Goal: Entertainment & Leisure: Consume media (video, audio)

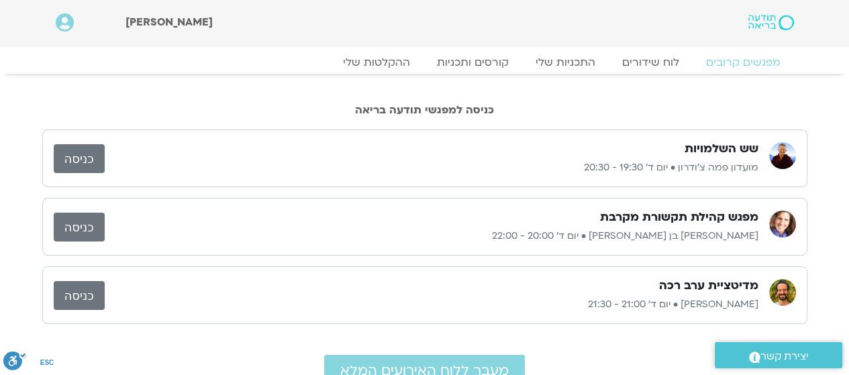
click at [73, 221] on link "כניסה" at bounding box center [79, 227] width 51 height 29
